Goal: Task Accomplishment & Management: Complete application form

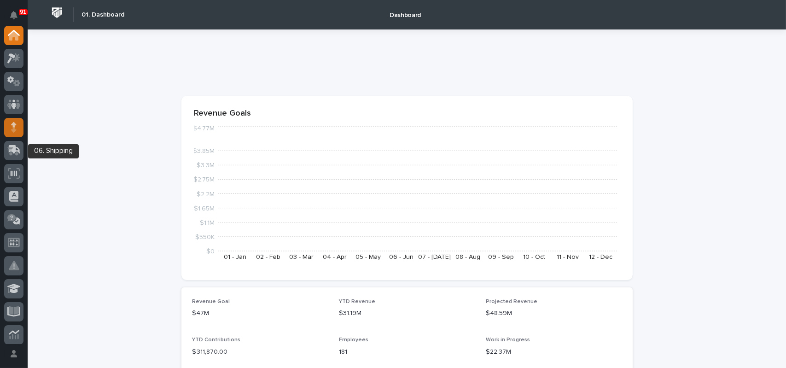
click at [23, 130] on div at bounding box center [13, 127] width 19 height 19
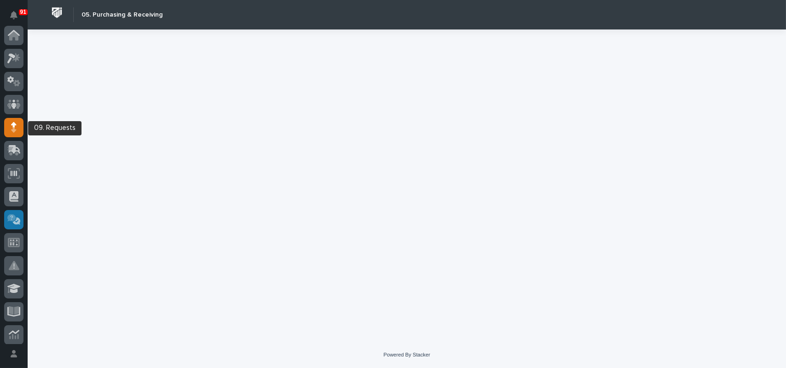
scroll to position [92, 0]
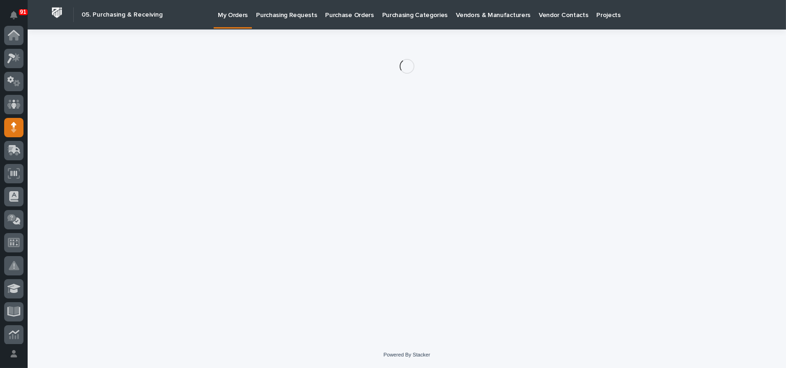
scroll to position [92, 0]
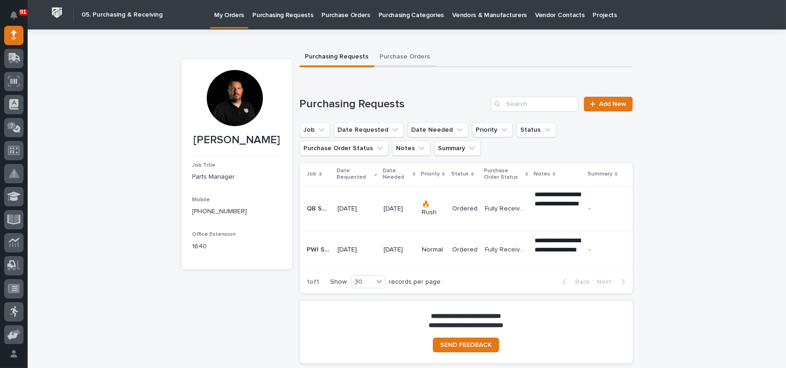
click at [391, 50] on button "Purchase Orders" at bounding box center [405, 57] width 62 height 19
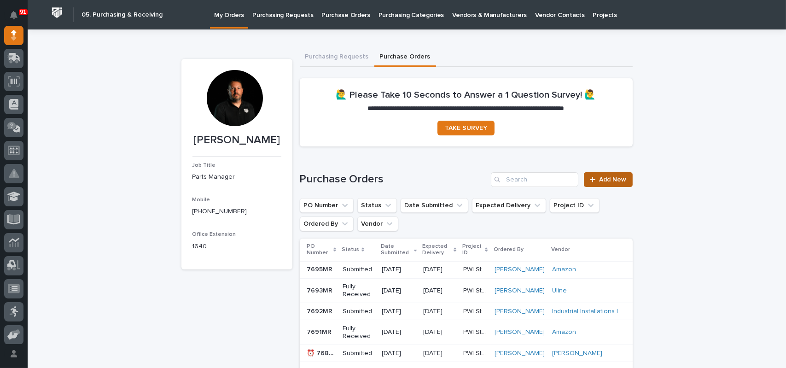
click at [604, 179] on span "Add New" at bounding box center [613, 179] width 27 height 6
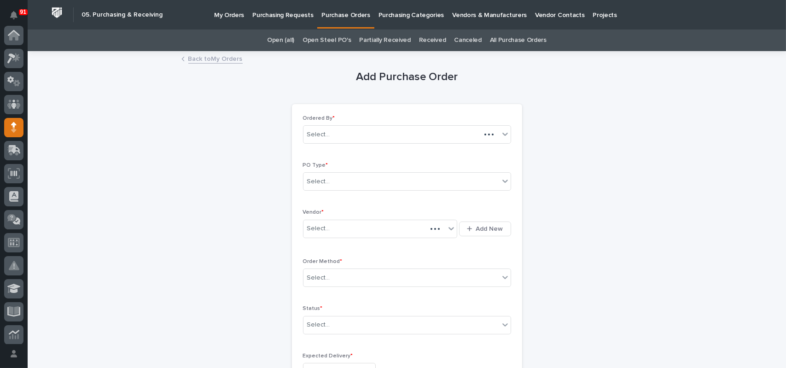
scroll to position [92, 0]
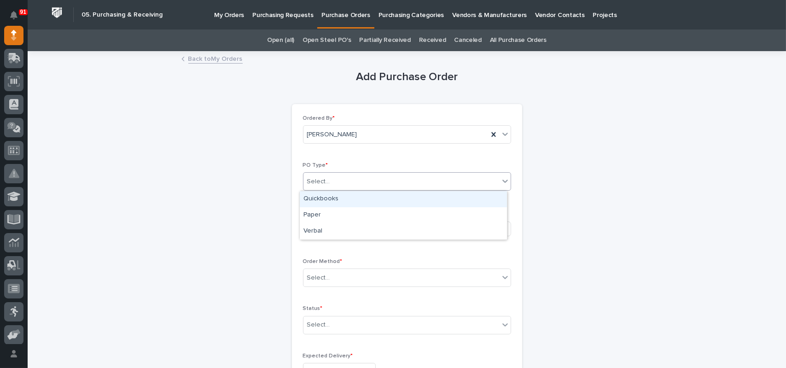
click at [343, 177] on div "Select..." at bounding box center [402, 181] width 196 height 15
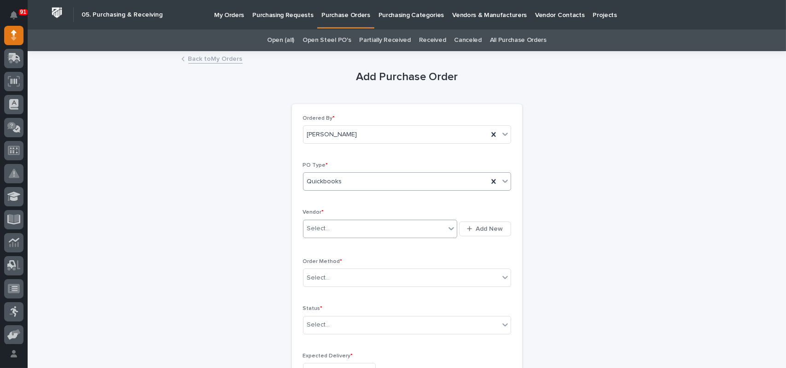
click at [324, 227] on div "Select..." at bounding box center [318, 229] width 23 height 10
click at [343, 184] on div "Quickbooks" at bounding box center [396, 181] width 185 height 15
click at [321, 211] on div "Paper" at bounding box center [403, 215] width 207 height 16
click at [317, 227] on div "Select..." at bounding box center [318, 229] width 23 height 10
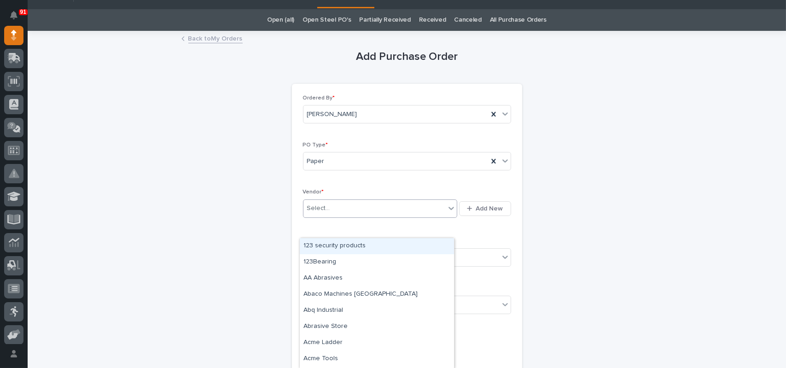
scroll to position [0, 0]
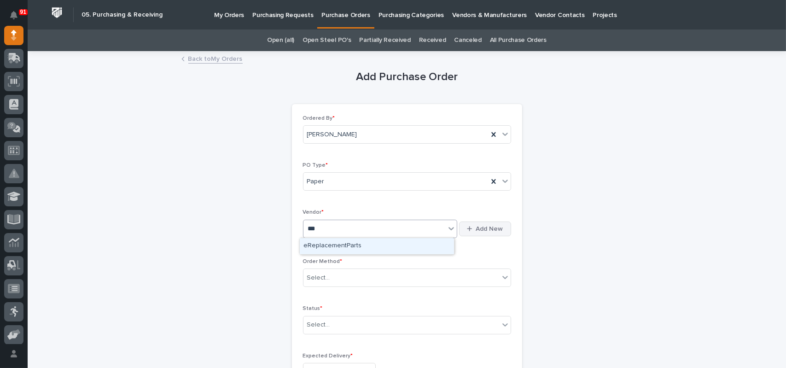
type input "***"
click at [481, 228] on span "Add New" at bounding box center [489, 229] width 27 height 8
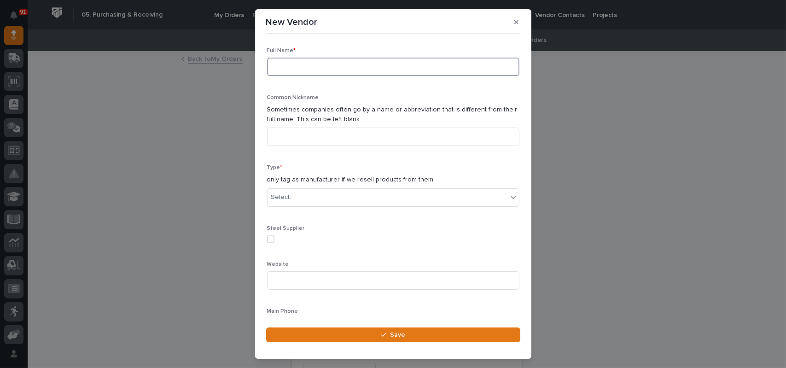
click at [304, 69] on input at bounding box center [393, 67] width 252 height 18
type input "Ace Industries"
click at [327, 195] on div "Select..." at bounding box center [388, 197] width 240 height 15
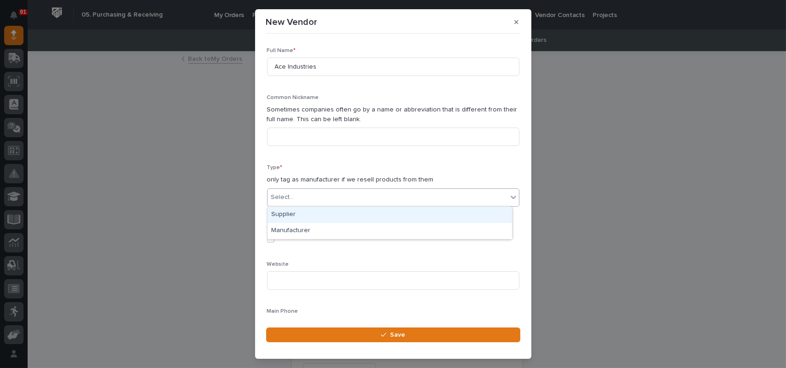
click at [296, 215] on div "Supplier" at bounding box center [390, 215] width 245 height 16
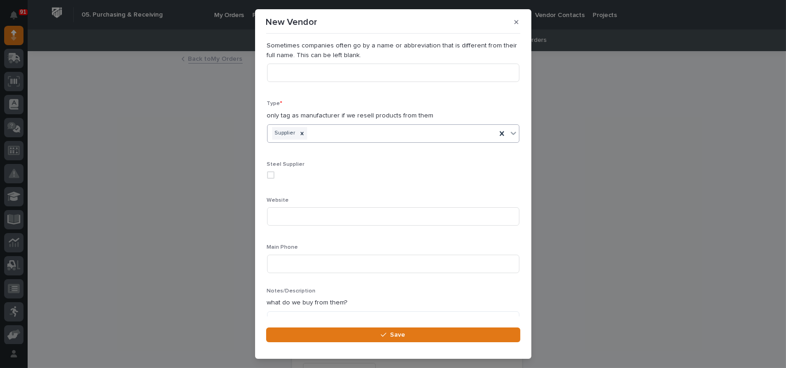
scroll to position [107, 0]
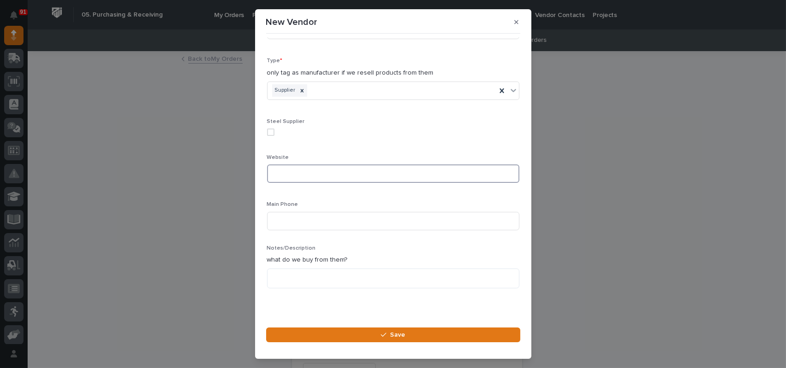
click at [316, 167] on input at bounding box center [393, 173] width 252 height 18
paste input "[URL][DOMAIN_NAME]"
type input "[URL][DOMAIN_NAME]"
type input "[PHONE_NUMBER]"
click at [332, 273] on textarea at bounding box center [393, 279] width 252 height 20
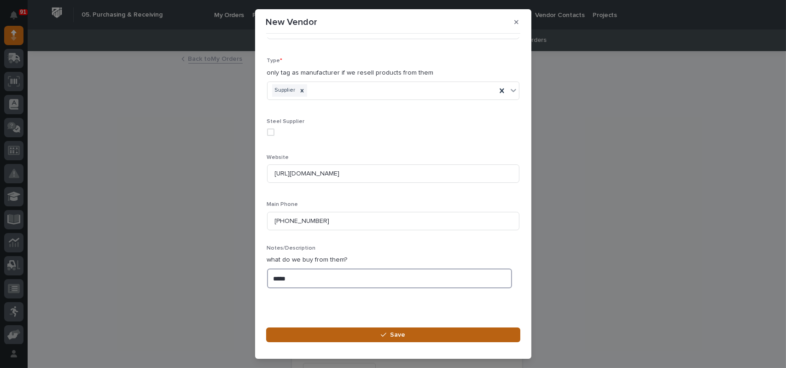
type textarea "*****"
click at [396, 332] on span "Save" at bounding box center [397, 335] width 15 height 8
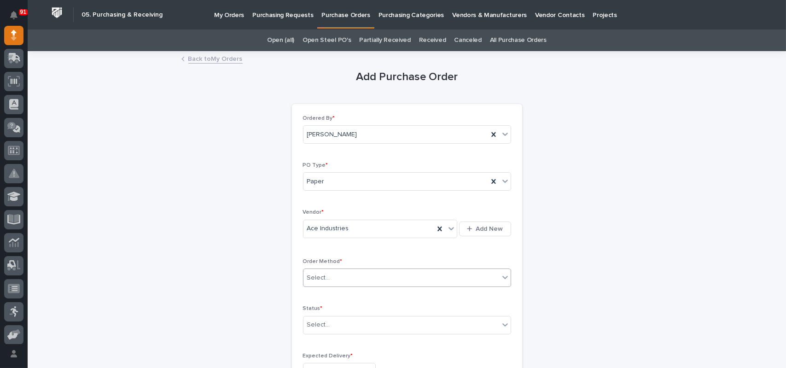
click at [339, 275] on div "Select..." at bounding box center [402, 277] width 196 height 15
click at [329, 295] on div "Online Order" at bounding box center [403, 295] width 207 height 16
click at [333, 324] on div "Select..." at bounding box center [402, 324] width 196 height 15
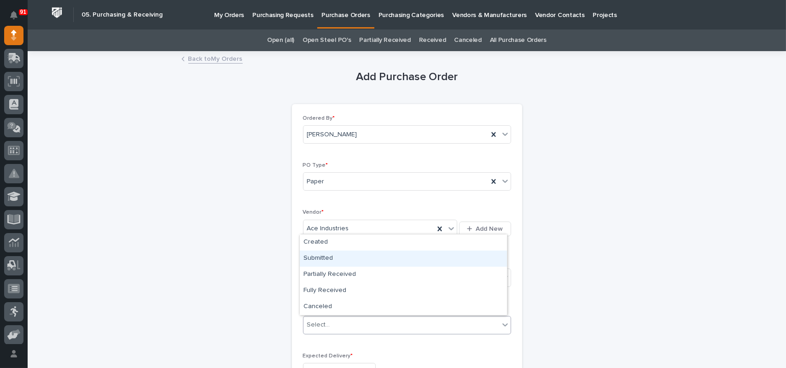
click at [326, 258] on div "Submitted" at bounding box center [403, 259] width 207 height 16
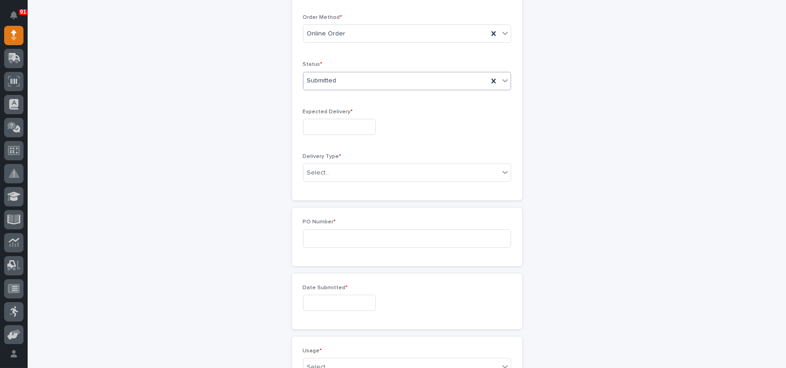
scroll to position [284, 0]
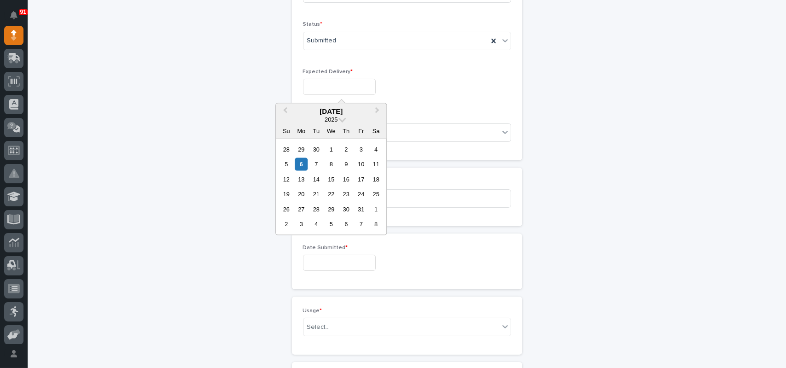
click at [334, 79] on input "text" at bounding box center [339, 87] width 73 height 16
click at [363, 195] on div "24" at bounding box center [361, 194] width 12 height 12
type input "**********"
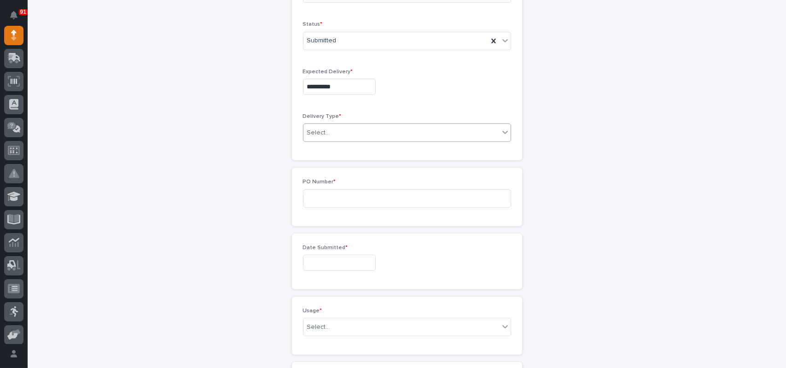
click at [312, 123] on div "Select..." at bounding box center [407, 132] width 208 height 18
click at [324, 150] on div "Deliver to PWI" at bounding box center [403, 149] width 207 height 16
click at [322, 191] on input at bounding box center [407, 198] width 208 height 18
type input "7697MR"
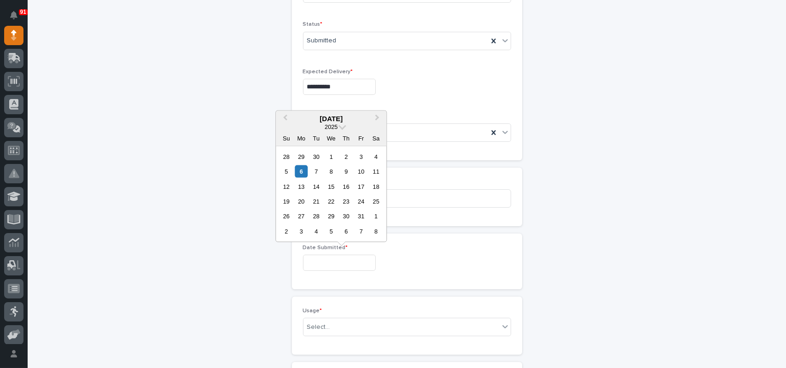
click at [313, 263] on input "text" at bounding box center [339, 263] width 73 height 16
click at [303, 172] on div "6" at bounding box center [301, 171] width 12 height 12
type input "**********"
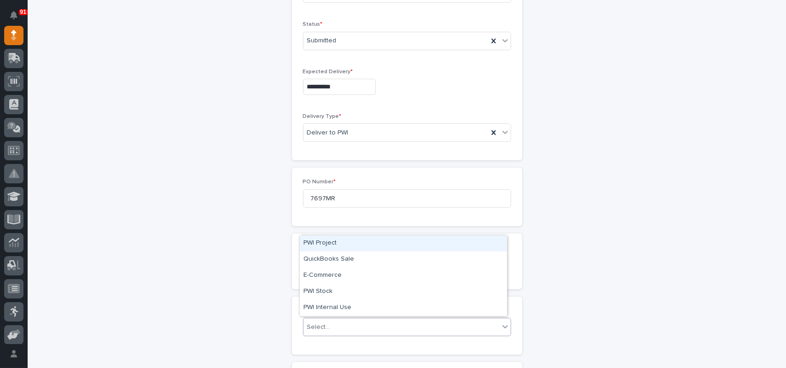
click at [318, 332] on div "Select..." at bounding box center [402, 327] width 196 height 15
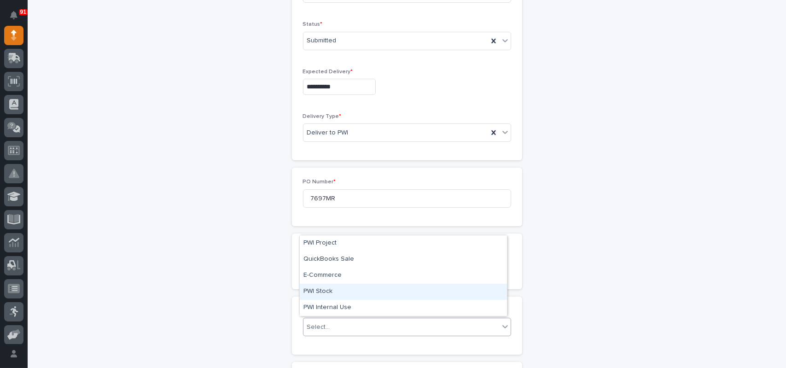
click at [318, 291] on div "PWI Stock" at bounding box center [403, 292] width 207 height 16
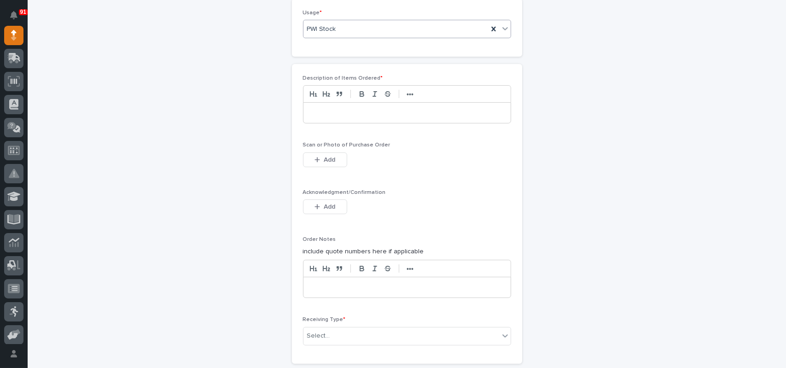
scroll to position [607, 0]
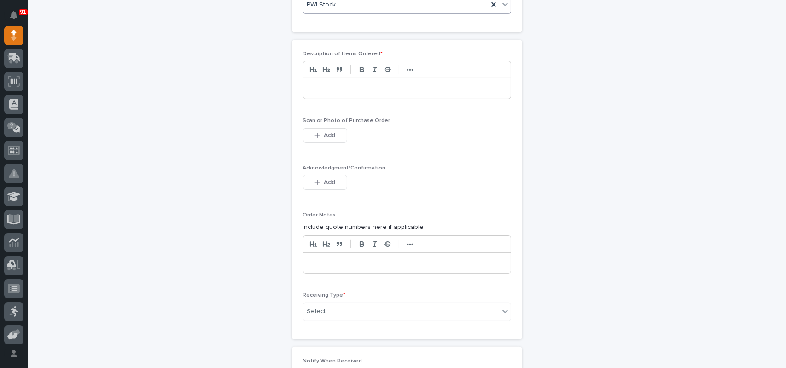
click at [332, 95] on div at bounding box center [407, 88] width 207 height 20
click at [330, 131] on span "Add" at bounding box center [330, 135] width 12 height 8
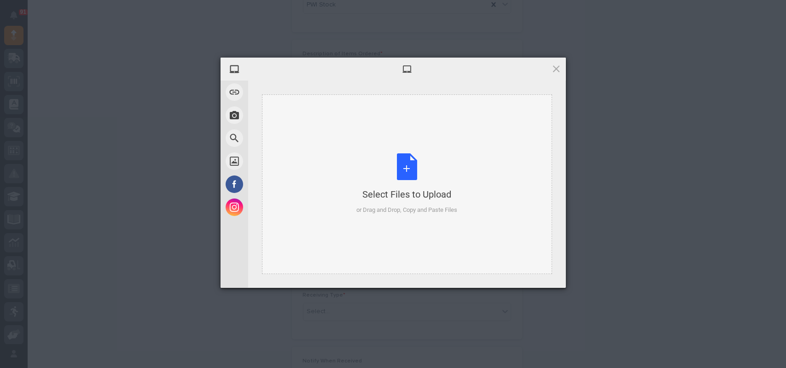
click at [413, 178] on div "Select Files to Upload or Drag and Drop, Copy and Paste Files" at bounding box center [407, 183] width 101 height 61
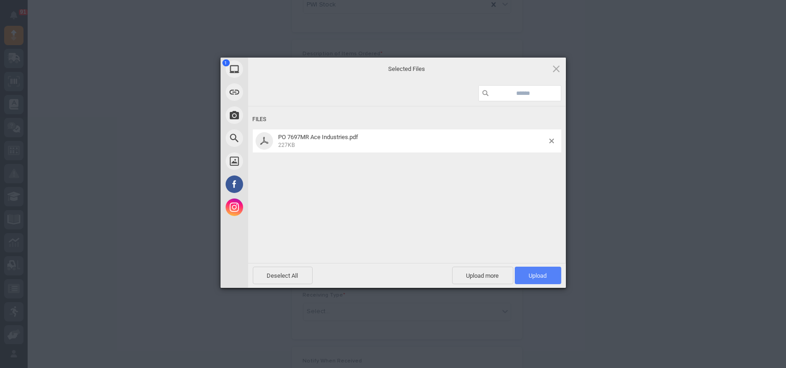
click at [550, 282] on span "Upload 1" at bounding box center [538, 276] width 47 height 18
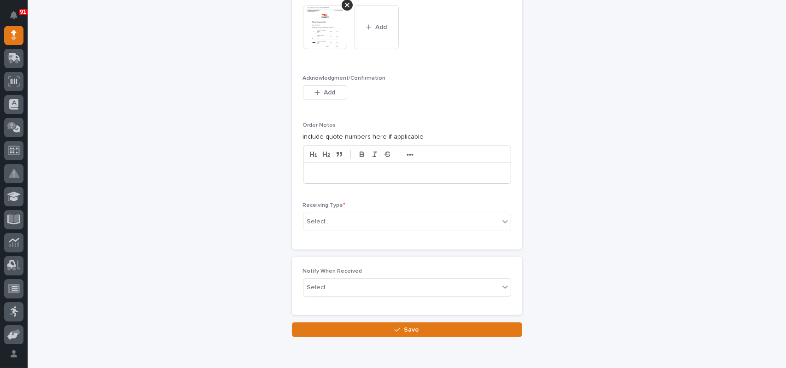
scroll to position [745, 0]
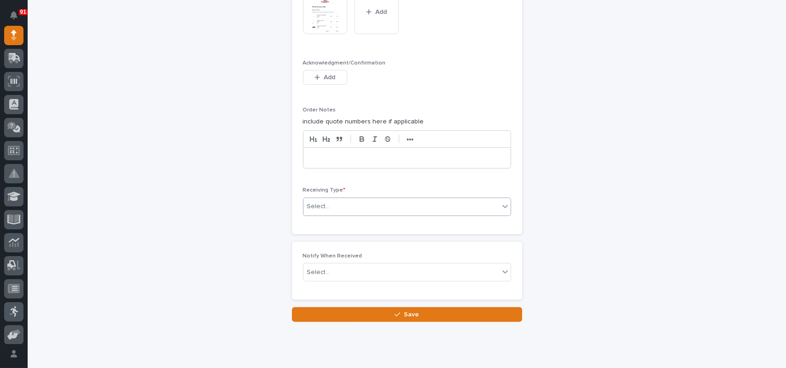
click at [317, 204] on div "Select..." at bounding box center [318, 207] width 23 height 10
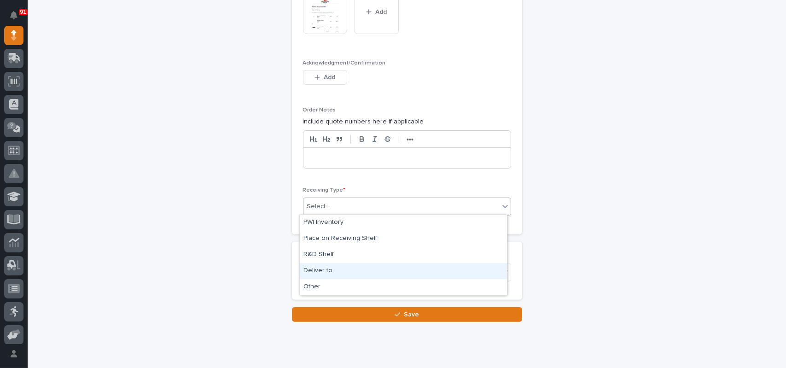
click at [314, 267] on div "Deliver to" at bounding box center [403, 271] width 207 height 16
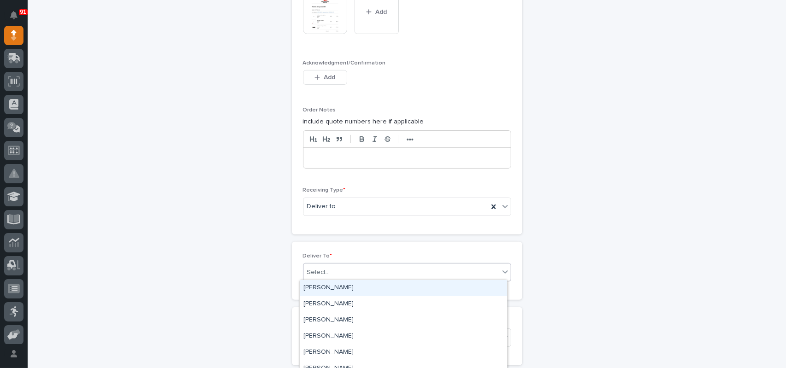
click at [323, 268] on div "Select..." at bounding box center [318, 273] width 23 height 10
type input "****"
click at [335, 286] on div "[PERSON_NAME]" at bounding box center [403, 288] width 207 height 16
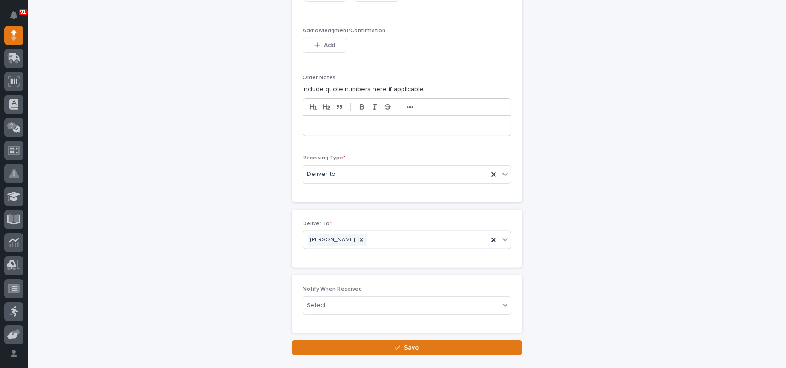
scroll to position [835, 0]
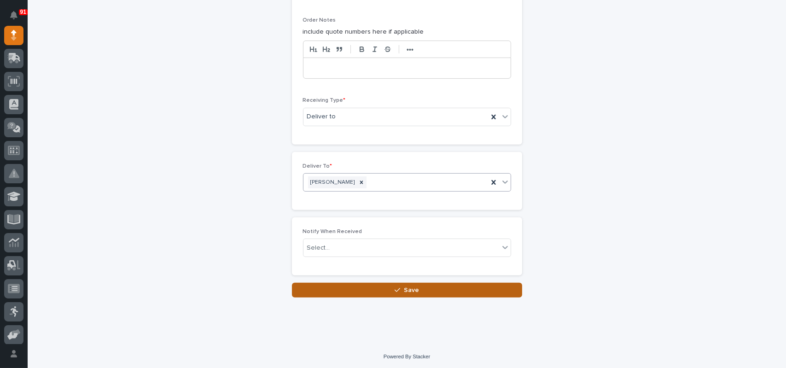
click at [375, 292] on button "Save" at bounding box center [407, 290] width 230 height 15
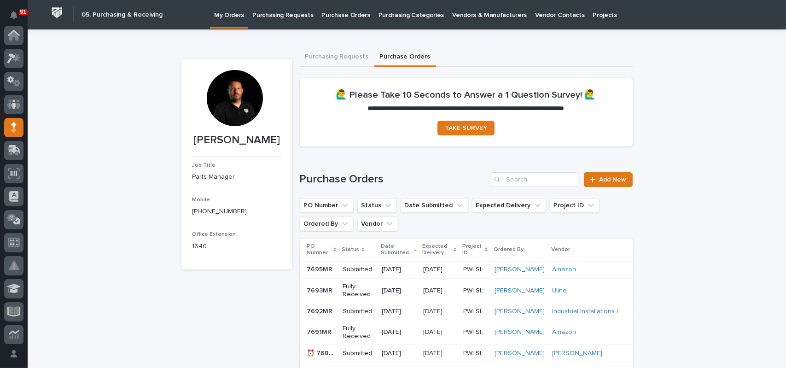
scroll to position [92, 0]
